Goal: Information Seeking & Learning: Learn about a topic

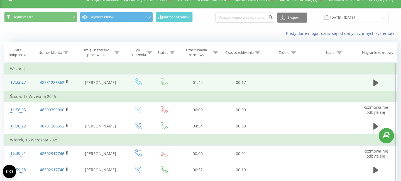
scroll to position [13, 0]
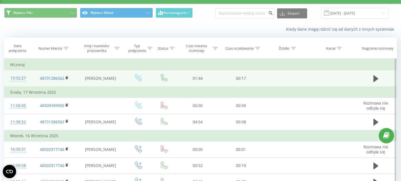
click at [22, 77] on div "13:32:27" at bounding box center [18, 78] width 16 height 11
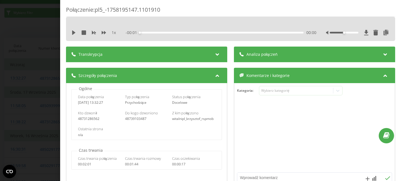
click at [119, 51] on div "Transkrypcja" at bounding box center [146, 54] width 161 height 16
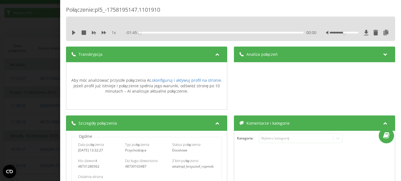
click at [119, 51] on div "Transkrypcja" at bounding box center [146, 54] width 161 height 16
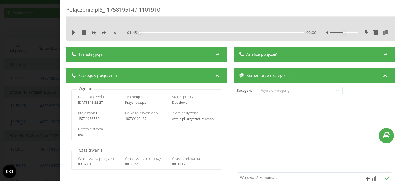
click at [39, 84] on div "Połączenie : pl5_-1758195147.1101910 1 x - 01:45 00:00 00:00 Transkrypcja Aby m…" at bounding box center [200, 90] width 401 height 181
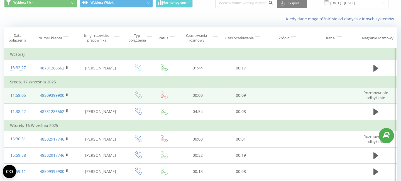
scroll to position [28, 0]
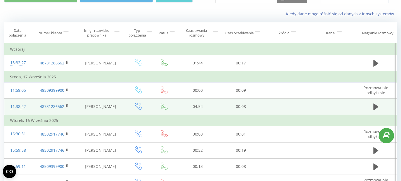
click at [23, 106] on div "11:38:22" at bounding box center [18, 106] width 16 height 11
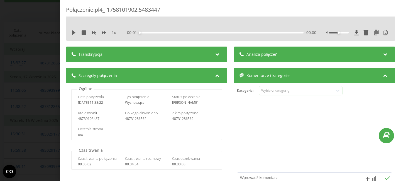
click at [101, 56] on span "Transkrypcja" at bounding box center [90, 54] width 24 height 6
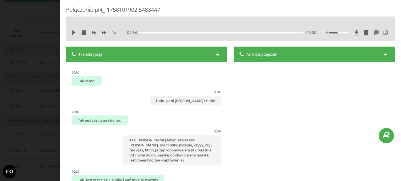
click at [43, 75] on div "Połączenie : pl4_-1758101902.5483447 1 x - 04:54 00:00 00:00 Transkrypcja 00:00…" at bounding box center [200, 90] width 401 height 181
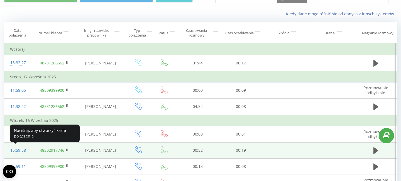
click at [21, 150] on div "15:59:58" at bounding box center [18, 150] width 16 height 11
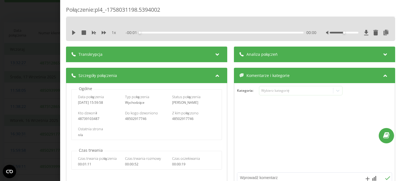
click at [107, 51] on div "Transkrypcja" at bounding box center [146, 54] width 161 height 16
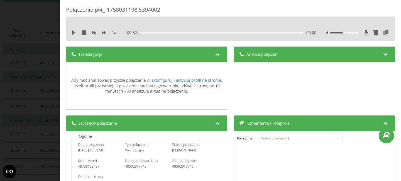
click at [107, 51] on div "Transkrypcja" at bounding box center [146, 54] width 161 height 16
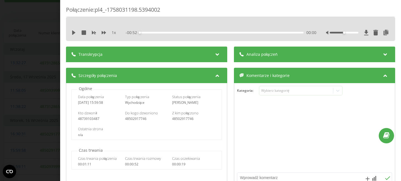
click at [45, 85] on div "Połączenie : pl4_-1758031198.5394002 1 x - 00:52 00:00 00:00 Transkrypcja Aby m…" at bounding box center [200, 90] width 401 height 181
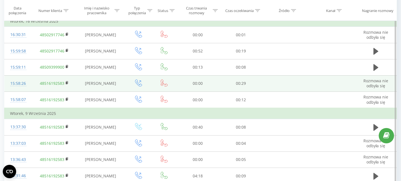
scroll to position [155, 0]
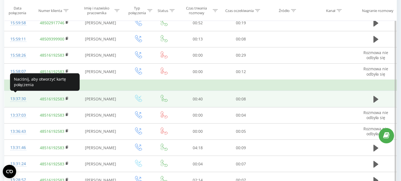
click at [19, 98] on div "13:37:30" at bounding box center [18, 98] width 16 height 11
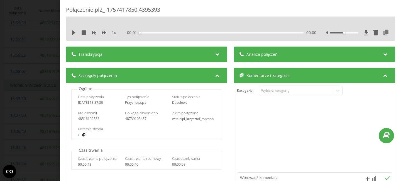
click at [96, 56] on span "Transkrypcja" at bounding box center [90, 54] width 24 height 6
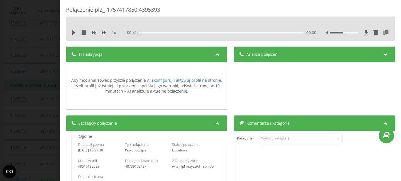
click at [96, 56] on span "Transkrypcja" at bounding box center [90, 54] width 24 height 6
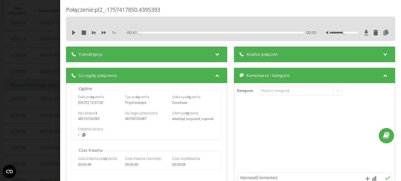
click at [28, 106] on div "Połączenie : pl2_-1757417850.4395393 1 x - 00:41 00:00 00:00 Transkrypcja Aby m…" at bounding box center [200, 90] width 401 height 181
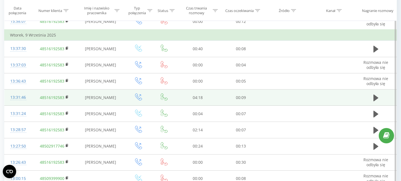
scroll to position [207, 0]
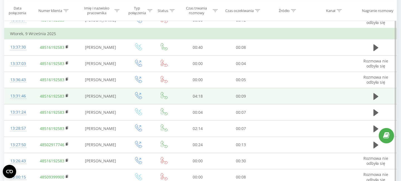
click at [20, 97] on div "13:31:46" at bounding box center [18, 95] width 16 height 11
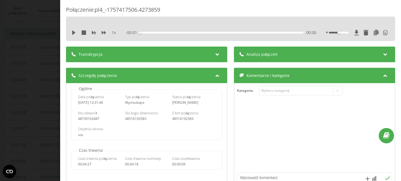
click at [109, 58] on div "Transkrypcja" at bounding box center [146, 54] width 161 height 16
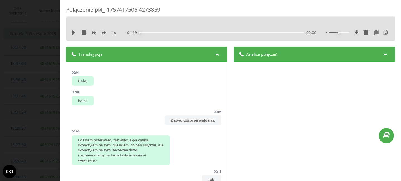
click at [109, 58] on div "Transkrypcja" at bounding box center [146, 54] width 161 height 16
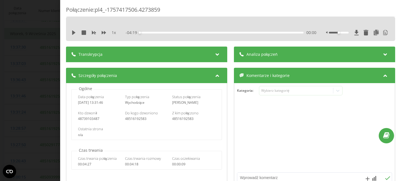
click at [35, 103] on div "Połączenie : pl4_-1757417506.4273859 1 x - 04:19 00:00 00:00 Transkrypcja 00:01…" at bounding box center [200, 90] width 401 height 181
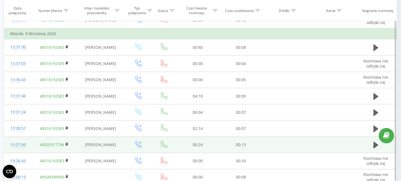
scroll to position [218, 0]
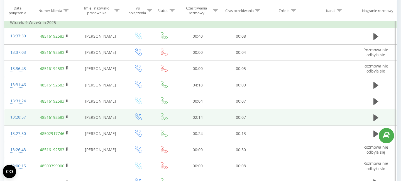
click at [23, 117] on div "13:28:57" at bounding box center [18, 117] width 16 height 11
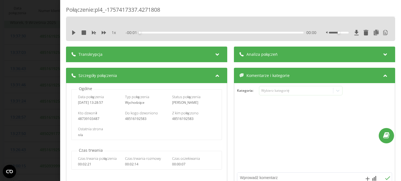
click at [129, 52] on div "Transkrypcja" at bounding box center [146, 54] width 161 height 16
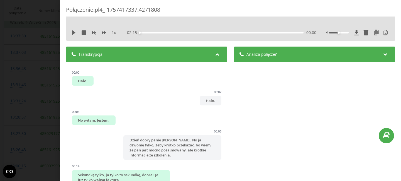
click at [129, 52] on div "Transkrypcja" at bounding box center [146, 54] width 161 height 16
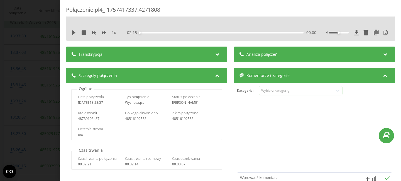
click at [51, 78] on div "Połączenie : pl4_-1757417337.4271808 1 x - 02:15 00:00 00:00 Transkrypcja 00:00…" at bounding box center [200, 90] width 401 height 181
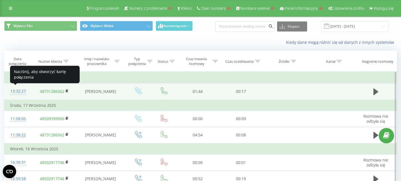
click at [20, 89] on div "13:32:27" at bounding box center [18, 91] width 16 height 11
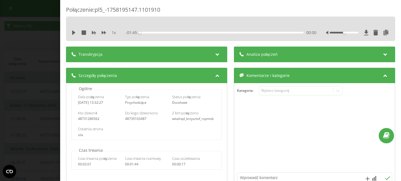
click at [80, 50] on div "Transkrypcja" at bounding box center [146, 54] width 161 height 16
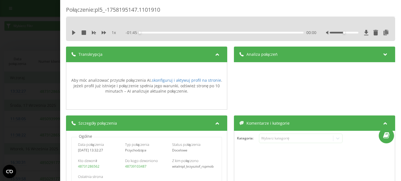
click at [40, 74] on div "Połączenie : pl5_-1758195147.1101910 1 x - 01:45 00:00 00:00 Transkrypcja Aby m…" at bounding box center [200, 90] width 401 height 181
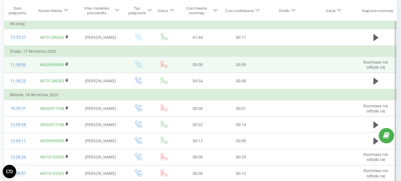
scroll to position [63, 0]
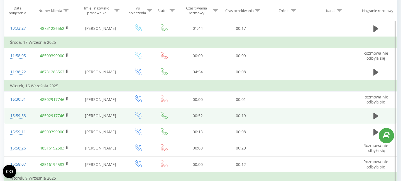
click at [13, 115] on div "15:59:58" at bounding box center [18, 115] width 16 height 11
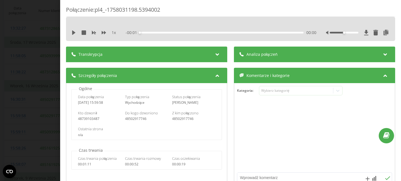
click at [109, 51] on div "Transkrypcja" at bounding box center [146, 54] width 161 height 16
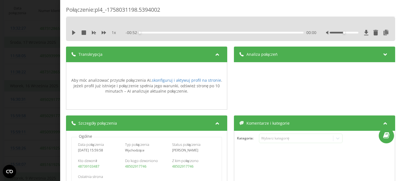
click at [54, 69] on div "Połączenie : pl4_-1758031198.5394002 1 x - 00:52 00:00 00:00 Transkrypcja Aby m…" at bounding box center [200, 90] width 401 height 181
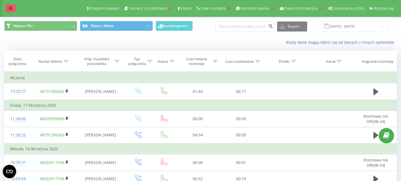
click at [12, 10] on icon at bounding box center [10, 8] width 3 height 4
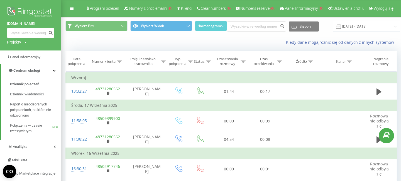
click at [28, 20] on link at bounding box center [30, 13] width 47 height 15
